Goal: Task Accomplishment & Management: Use online tool/utility

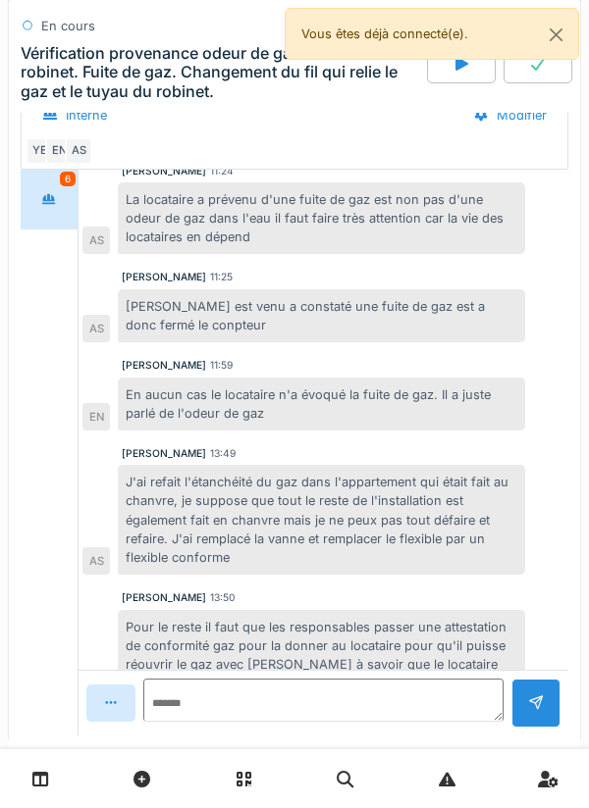
scroll to position [192, 0]
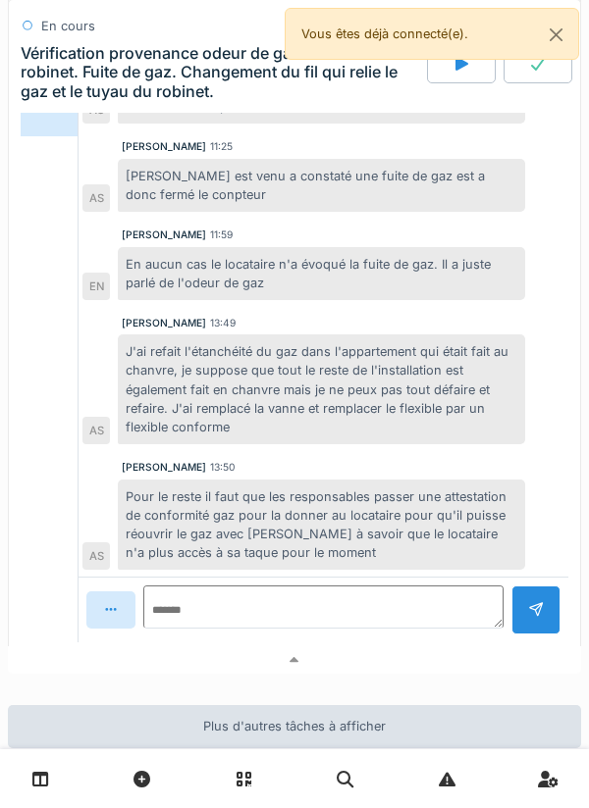
click at [409, 659] on div at bounding box center [294, 660] width 573 height 28
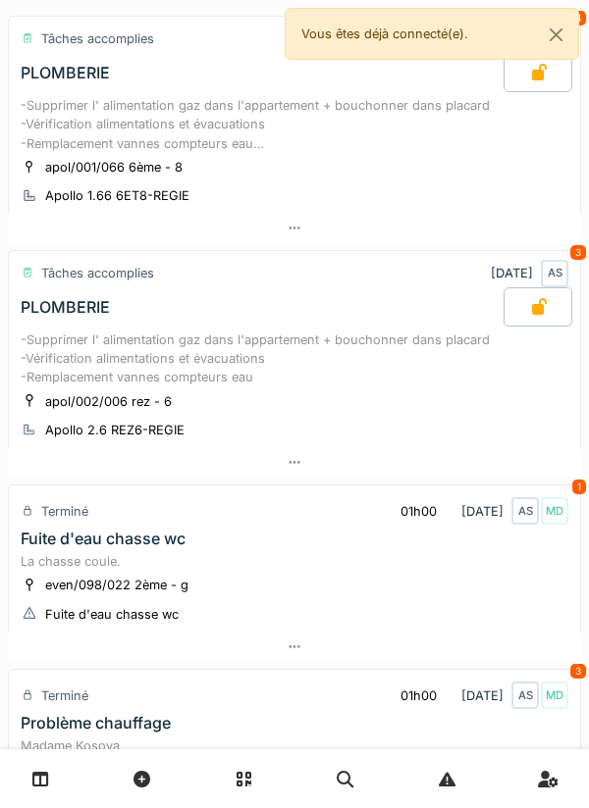
scroll to position [0, 0]
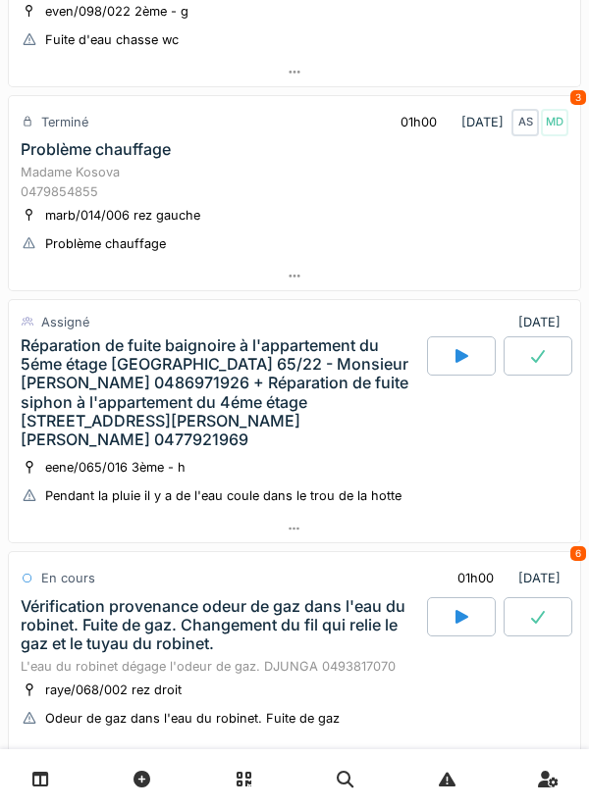
scroll to position [685, 0]
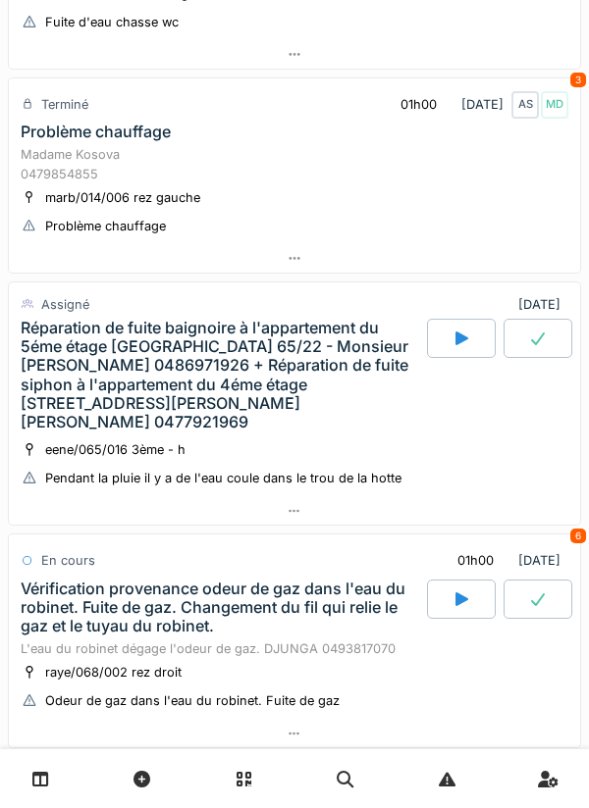
click at [459, 346] on div at bounding box center [461, 338] width 69 height 39
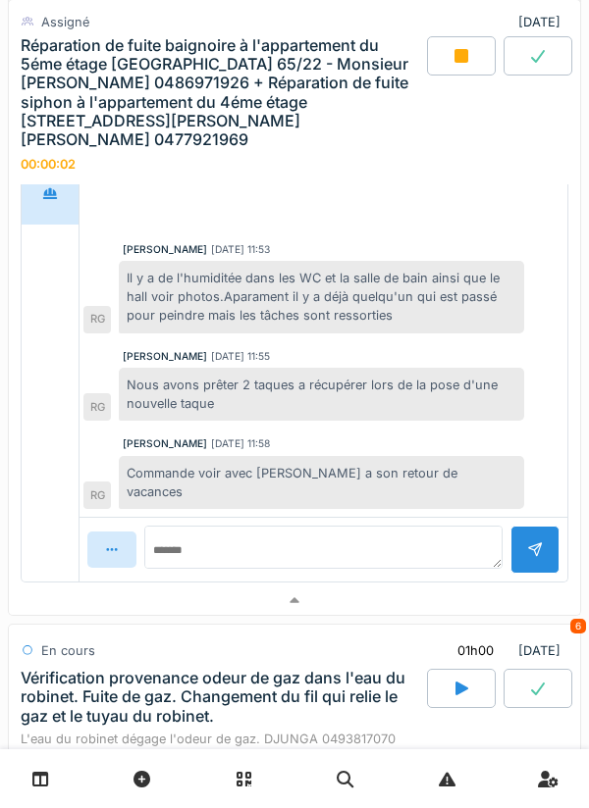
scroll to position [1352, 0]
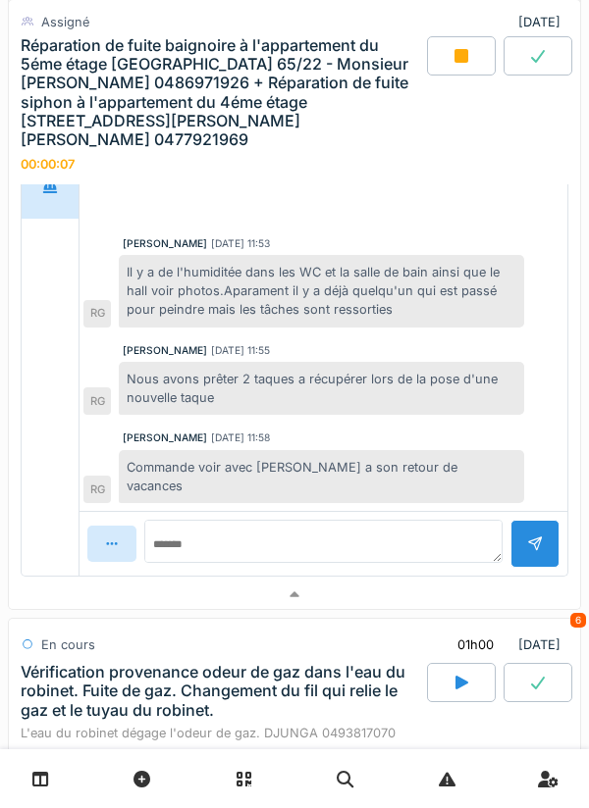
click at [399, 581] on div at bounding box center [294, 595] width 571 height 28
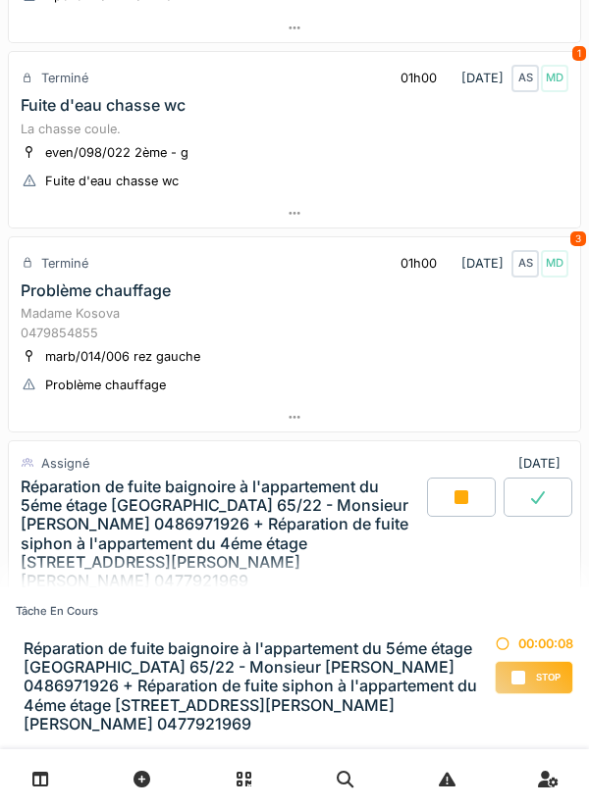
scroll to position [0, 0]
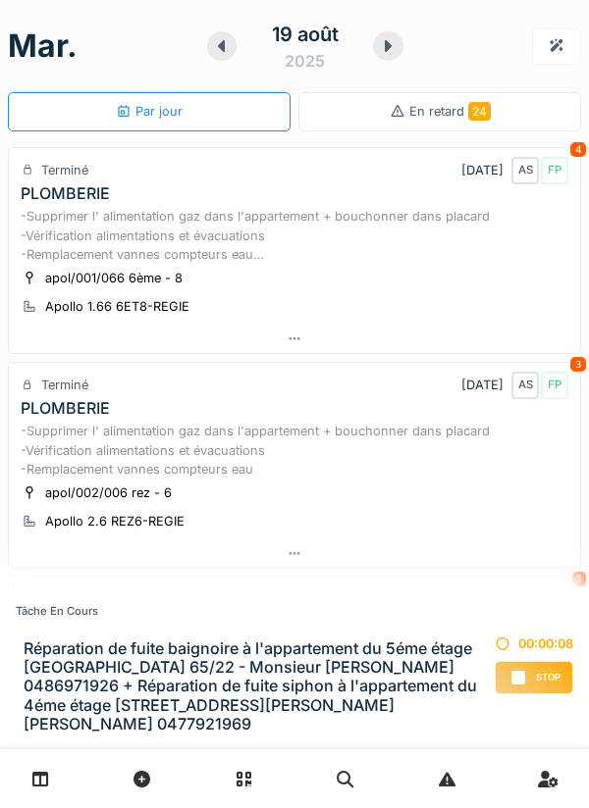
click at [385, 54] on div at bounding box center [387, 45] width 29 height 29
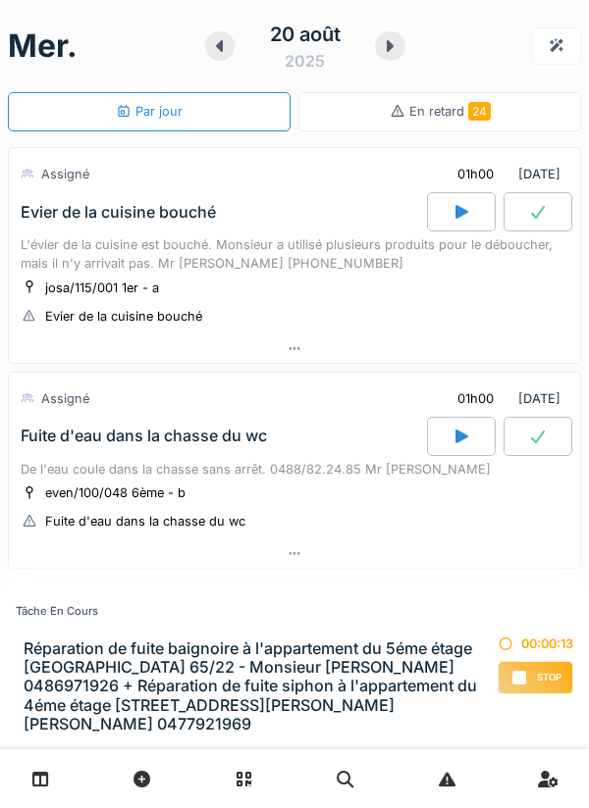
scroll to position [3, 0]
